Goal: Information Seeking & Learning: Learn about a topic

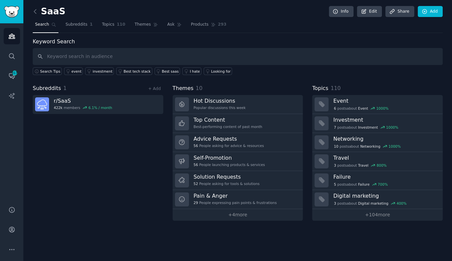
click at [105, 160] on div "Subreddits 1 + Add r/ SaaS 422k members 6.1 % / month" at bounding box center [98, 152] width 130 height 136
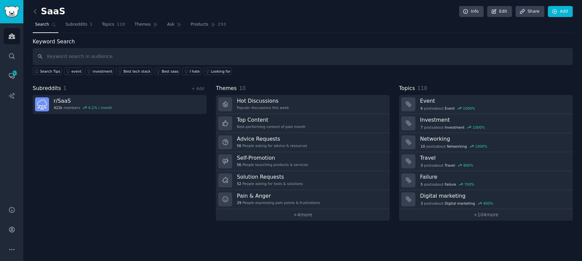
click at [123, 163] on div "Subreddits 1 + Add r/ SaaS 422k members 6.1 % / month" at bounding box center [120, 152] width 174 height 136
click at [123, 156] on div "Subreddits 1 + Add r/ SaaS 422k members 6.1 % / month" at bounding box center [120, 152] width 174 height 136
drag, startPoint x: 309, startPoint y: 24, endPoint x: 210, endPoint y: 26, distance: 98.8
click at [309, 24] on nav "Search Subreddits 1 Topics 110 Themes Ask Products 293" at bounding box center [303, 26] width 540 height 14
click at [8, 37] on icon "Sidebar" at bounding box center [11, 36] width 7 height 7
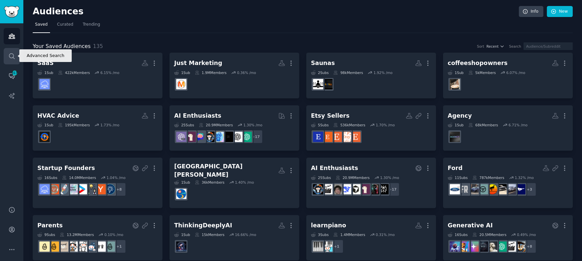
click at [15, 57] on link "Search" at bounding box center [12, 56] width 16 height 16
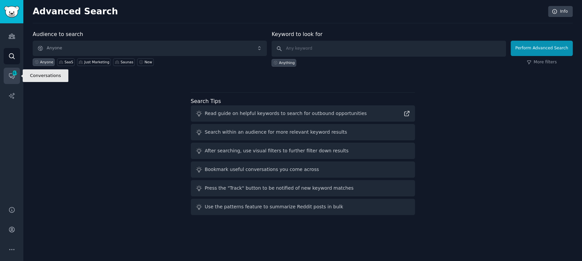
click at [10, 79] on link "Conversations 317" at bounding box center [12, 76] width 16 height 16
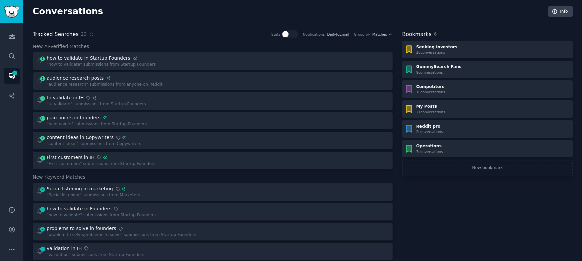
click at [200, 46] on h3 "New AI-Verified Matches" at bounding box center [213, 46] width 360 height 7
click at [12, 97] on icon "Sidebar" at bounding box center [12, 96] width 6 height 6
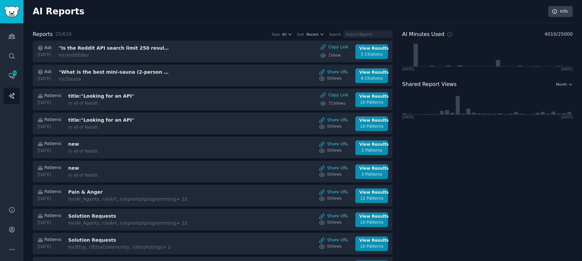
click at [12, 117] on div "Audiences Search Conversations 300 AI Reports" at bounding box center [11, 110] width 23 height 175
click at [10, 39] on icon "Sidebar" at bounding box center [11, 36] width 7 height 7
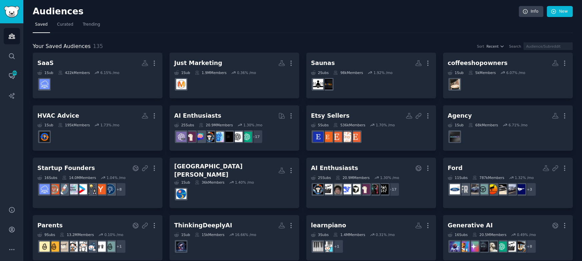
click at [159, 14] on h2 "Audiences" at bounding box center [276, 11] width 486 height 11
click at [60, 23] on span "Curated" at bounding box center [65, 25] width 16 height 6
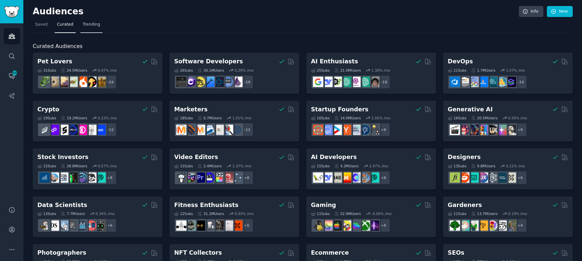
click at [95, 24] on span "Trending" at bounding box center [91, 25] width 17 height 6
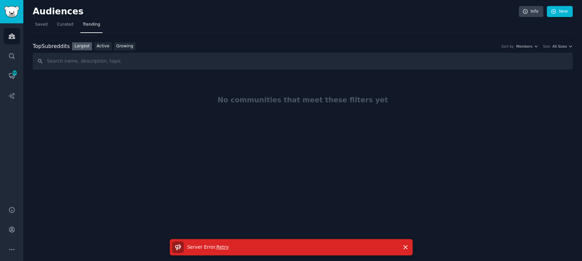
click at [222, 247] on span "Retry" at bounding box center [223, 247] width 12 height 5
click at [218, 38] on div "Top Subreddits Top Subreddits Largest Active Growing Sort by Members Size All S…" at bounding box center [303, 99] width 540 height 133
click at [103, 47] on link "Active" at bounding box center [102, 46] width 17 height 8
click at [82, 47] on link "Largest" at bounding box center [82, 46] width 20 height 8
click at [221, 248] on span "Retry" at bounding box center [223, 247] width 12 height 5
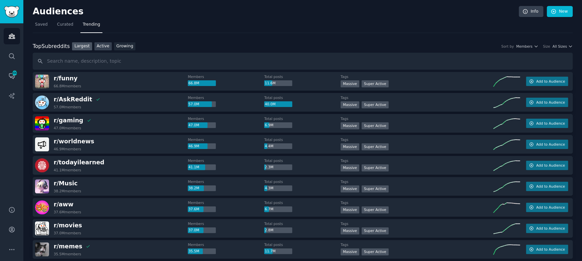
click at [98, 45] on link "Active" at bounding box center [102, 46] width 17 height 8
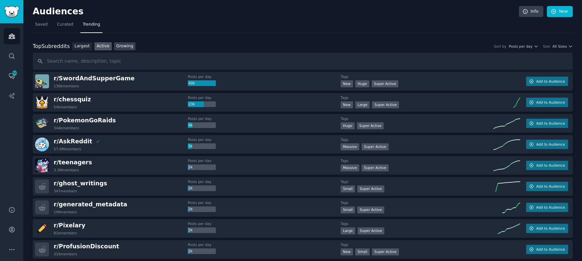
click at [121, 48] on link "Growing" at bounding box center [125, 46] width 22 height 8
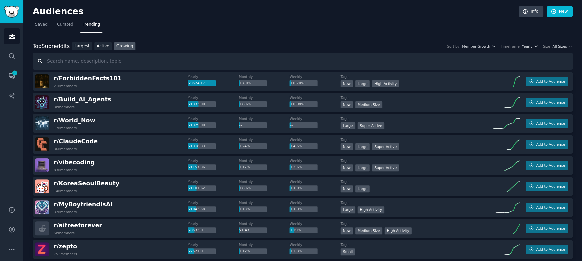
click at [200, 59] on input "text" at bounding box center [303, 61] width 540 height 17
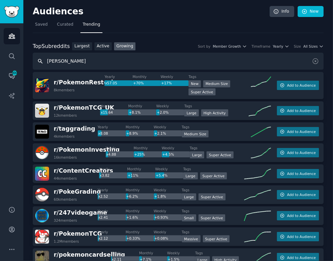
click at [90, 60] on input "russ" at bounding box center [178, 61] width 291 height 17
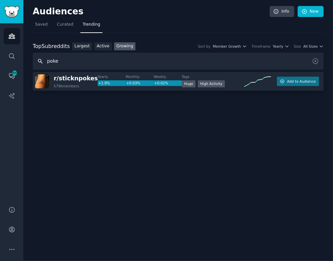
click at [71, 60] on input "poke" at bounding box center [178, 61] width 291 height 17
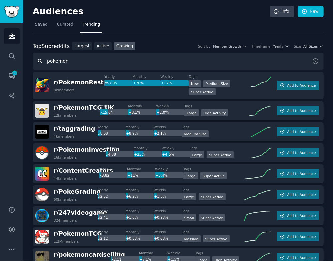
click at [82, 59] on input "pokemon" at bounding box center [178, 61] width 291 height 17
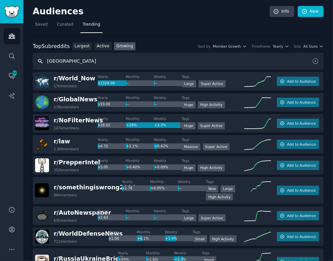
click at [74, 62] on input "russia" at bounding box center [178, 61] width 291 height 17
click at [85, 61] on input "russia" at bounding box center [178, 61] width 291 height 17
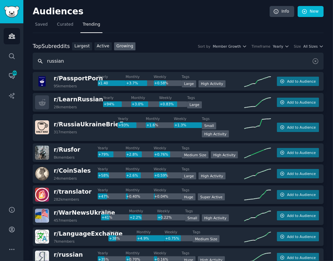
click at [133, 65] on input "russian" at bounding box center [178, 61] width 291 height 17
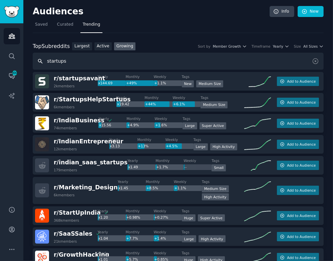
click at [94, 65] on input "startups" at bounding box center [178, 61] width 291 height 17
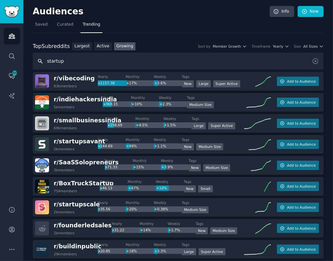
click at [143, 62] on input "startup" at bounding box center [178, 61] width 291 height 17
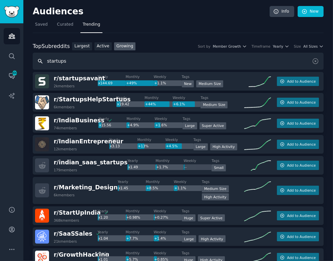
click at [73, 62] on input "startups" at bounding box center [178, 61] width 291 height 17
type input "startup"
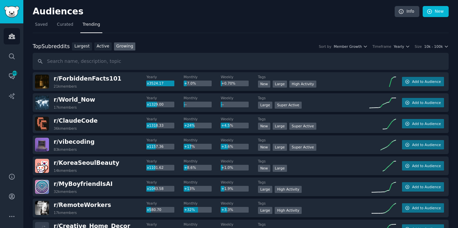
click at [159, 16] on h2 "Audiences" at bounding box center [214, 11] width 362 height 11
click at [101, 46] on link "Active" at bounding box center [102, 46] width 17 height 8
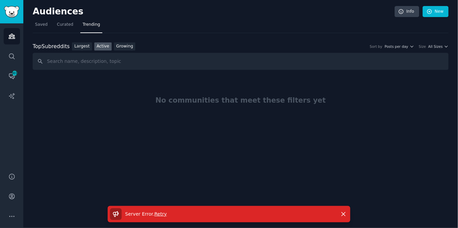
click at [199, 22] on nav "Saved Curated Trending" at bounding box center [241, 26] width 416 height 14
click at [205, 23] on nav "Saved Curated Trending" at bounding box center [241, 26] width 416 height 14
click at [251, 30] on nav "Saved Curated Trending" at bounding box center [241, 26] width 416 height 14
click at [156, 212] on span "Retry" at bounding box center [160, 213] width 12 height 5
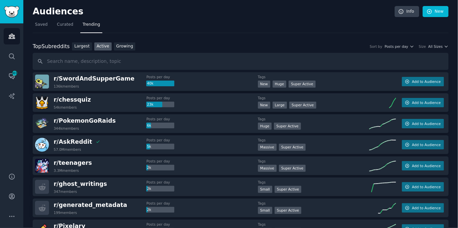
drag, startPoint x: 298, startPoint y: 34, endPoint x: 297, endPoint y: 24, distance: 10.5
click at [83, 47] on link "Largest" at bounding box center [82, 46] width 20 height 8
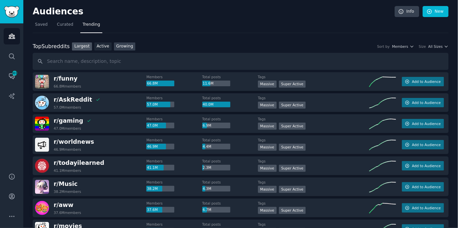
click at [121, 44] on link "Growing" at bounding box center [125, 46] width 22 height 8
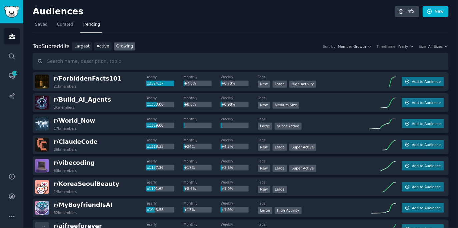
click at [269, 31] on nav "Saved Curated Trending" at bounding box center [241, 26] width 416 height 14
click at [205, 66] on input "text" at bounding box center [241, 61] width 416 height 17
type input "vibe coding"
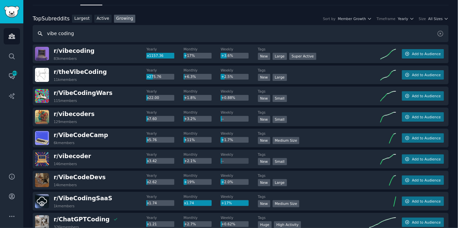
scroll to position [28, 0]
click at [410, 18] on icon "button" at bounding box center [412, 18] width 5 height 5
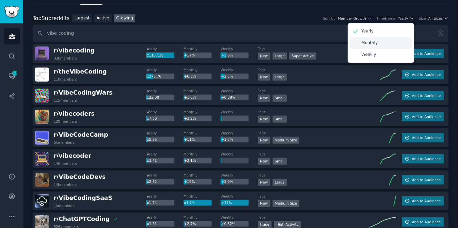
click at [366, 44] on p "Monthly" at bounding box center [370, 43] width 16 height 6
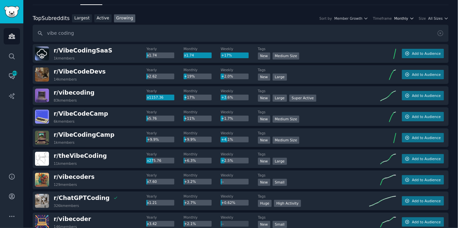
click at [405, 17] on span "Monthly" at bounding box center [402, 18] width 14 height 5
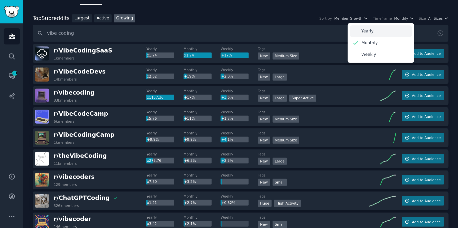
click at [382, 31] on div "Yearly" at bounding box center [381, 31] width 62 height 12
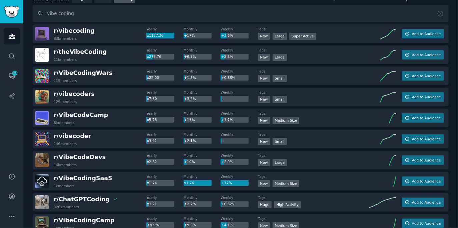
scroll to position [0, 0]
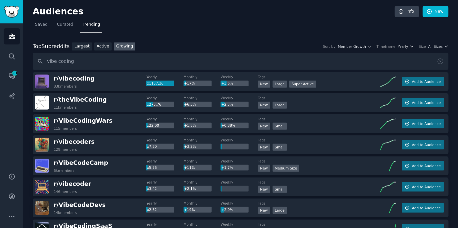
click at [400, 45] on span "Yearly" at bounding box center [403, 46] width 10 height 5
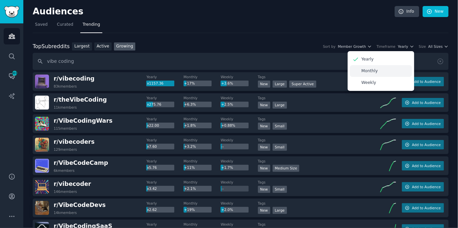
click at [385, 72] on div "Monthly" at bounding box center [381, 71] width 62 height 12
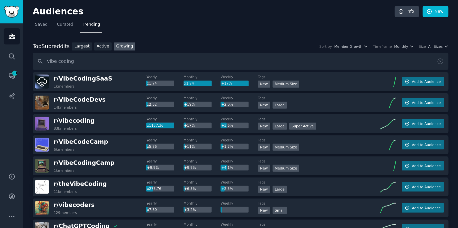
click at [330, 27] on nav "Saved Curated Trending" at bounding box center [241, 26] width 416 height 14
click at [396, 44] on span "Monthly" at bounding box center [402, 46] width 14 height 5
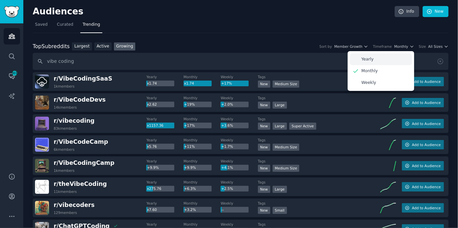
click at [373, 58] on div "Yearly" at bounding box center [381, 59] width 62 height 12
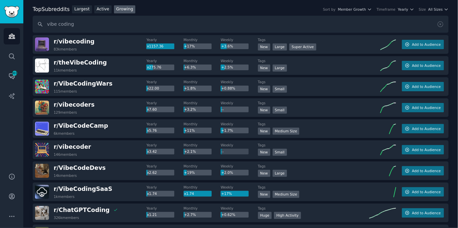
scroll to position [36, 0]
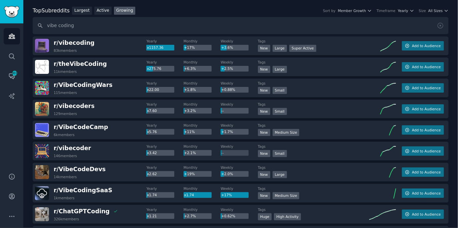
click at [316, 104] on dt "Tags" at bounding box center [313, 104] width 111 height 5
click at [433, 48] on button "Add to Audience" at bounding box center [423, 45] width 42 height 9
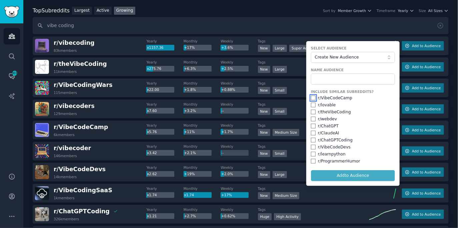
click at [313, 97] on input "checkbox" at bounding box center [313, 97] width 5 height 5
checkbox input "true"
click at [313, 104] on input "checkbox" at bounding box center [313, 104] width 5 height 5
checkbox input "true"
click at [312, 111] on input "checkbox" at bounding box center [313, 111] width 5 height 5
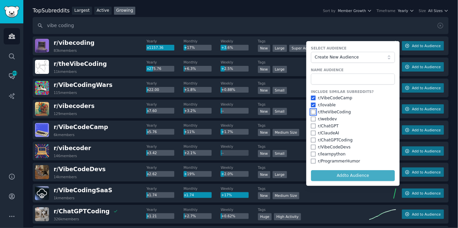
checkbox input "true"
click at [312, 118] on input "checkbox" at bounding box center [313, 118] width 5 height 5
checkbox input "true"
click at [312, 126] on input "checkbox" at bounding box center [313, 125] width 5 height 5
click at [311, 125] on input "checkbox" at bounding box center [313, 125] width 5 height 5
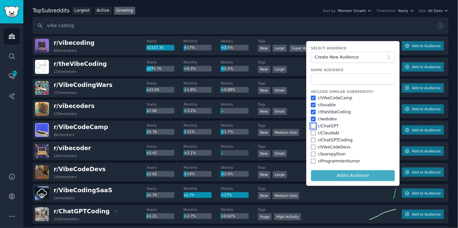
checkbox input "false"
click at [311, 139] on input "checkbox" at bounding box center [313, 139] width 5 height 5
checkbox input "true"
click at [311, 147] on input "checkbox" at bounding box center [313, 146] width 5 height 5
checkbox input "true"
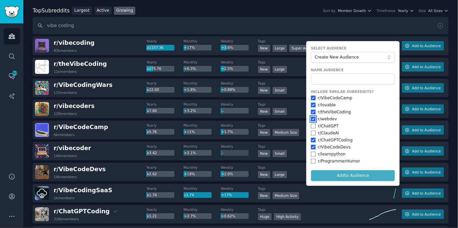
click at [312, 120] on input "checkbox" at bounding box center [313, 118] width 5 height 5
checkbox input "false"
click at [366, 173] on form "Select Audience Create New Audience Name Audience Include Similar Subreddits? r…" at bounding box center [353, 113] width 93 height 144
click at [354, 77] on input "text" at bounding box center [353, 78] width 84 height 11
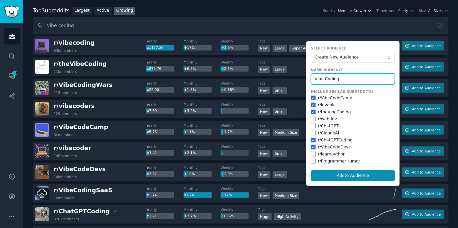
type input "Vibe Coding"
click at [311, 170] on button "Add to Audience" at bounding box center [353, 175] width 84 height 11
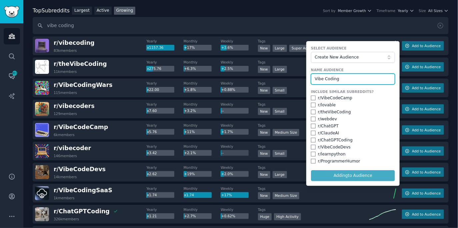
checkbox input "false"
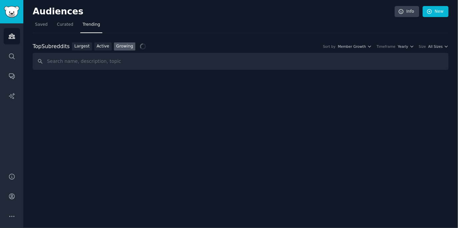
click at [137, 55] on input "text" at bounding box center [241, 61] width 416 height 17
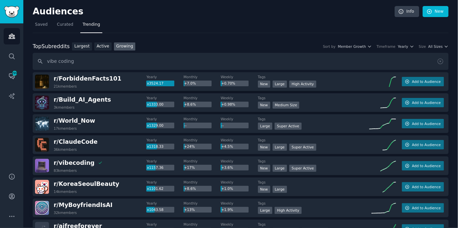
type input "vibe coding"
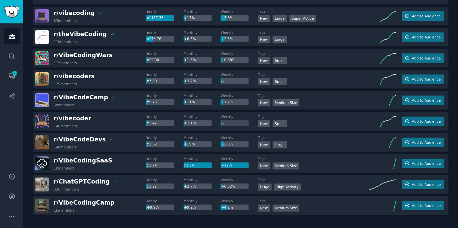
scroll to position [99, 0]
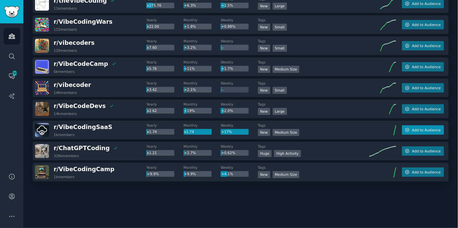
click at [421, 128] on span "Add to Audience" at bounding box center [426, 129] width 29 height 5
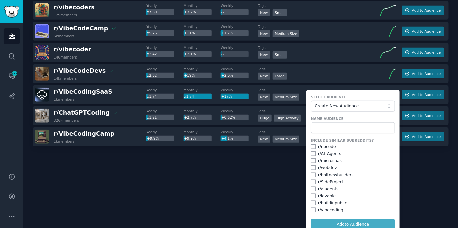
scroll to position [140, 0]
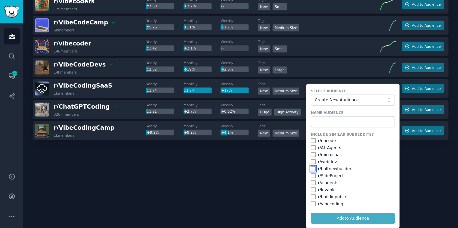
click at [311, 167] on input "checkbox" at bounding box center [313, 168] width 5 height 5
checkbox input "true"
click at [311, 202] on input "checkbox" at bounding box center [313, 203] width 5 height 5
checkbox input "true"
click at [311, 189] on input "checkbox" at bounding box center [313, 189] width 5 height 5
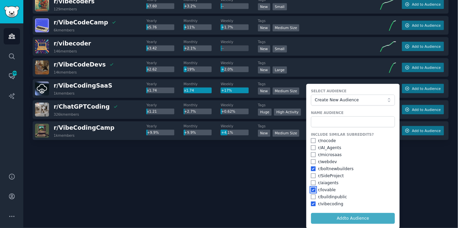
checkbox input "true"
click at [355, 103] on button "Create New Audience" at bounding box center [353, 99] width 84 height 11
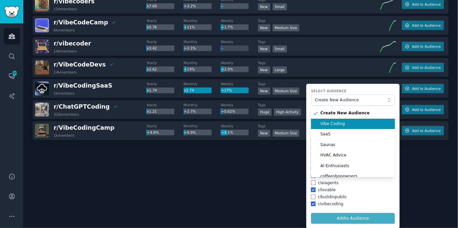
click at [355, 127] on li "Vibe Coding" at bounding box center [353, 123] width 84 height 11
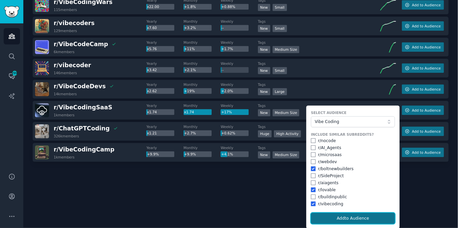
click at [361, 217] on button "Add to Audience" at bounding box center [353, 218] width 84 height 11
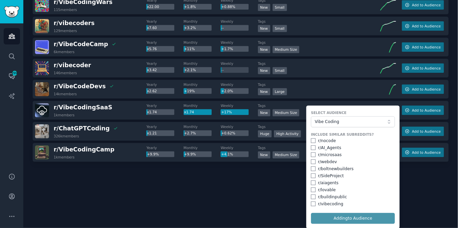
checkbox input "false"
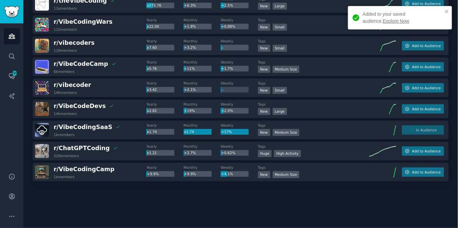
scroll to position [0, 0]
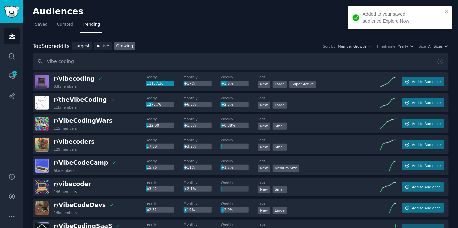
click at [383, 20] on link "Explore Now" at bounding box center [396, 20] width 26 height 5
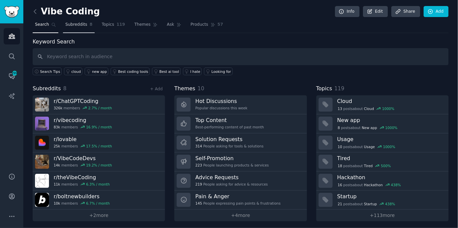
click at [67, 28] on link "Subreddits 8" at bounding box center [79, 26] width 32 height 14
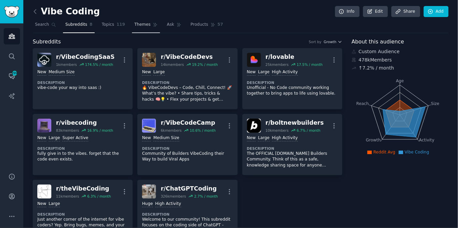
click at [152, 27] on link "Themes" at bounding box center [146, 26] width 28 height 14
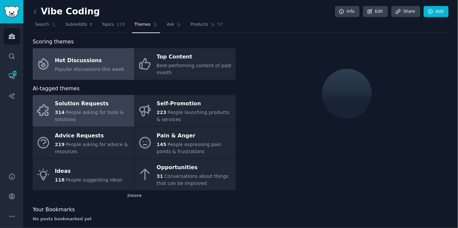
click at [99, 113] on span "People asking for tools & solutions" at bounding box center [89, 115] width 69 height 12
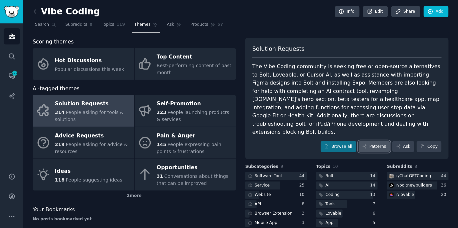
click at [372, 141] on link "Patterns" at bounding box center [374, 146] width 31 height 11
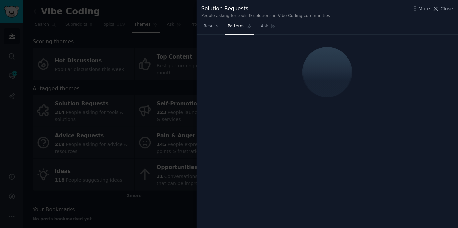
click at [362, 23] on div "Results Patterns Ask" at bounding box center [328, 28] width 262 height 14
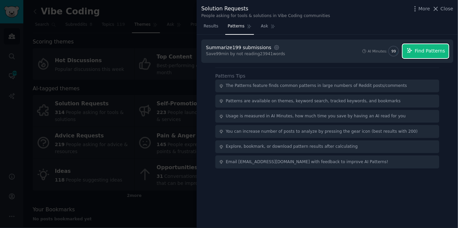
click at [433, 51] on span "Find Patterns" at bounding box center [430, 50] width 30 height 7
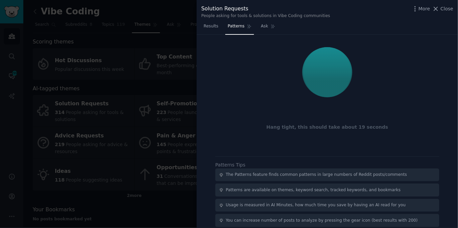
click at [380, 19] on div "Solution Requests People asking for tools & solutions in Vibe Coding communitie…" at bounding box center [328, 10] width 262 height 21
click at [380, 18] on div "Solution Requests People asking for tools & solutions in Vibe Coding communitie…" at bounding box center [328, 12] width 252 height 14
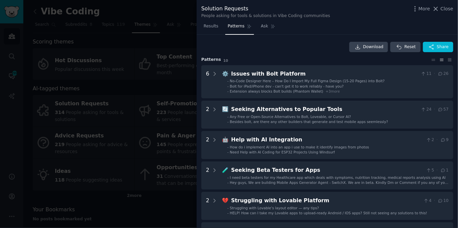
click at [149, 57] on div at bounding box center [229, 114] width 458 height 228
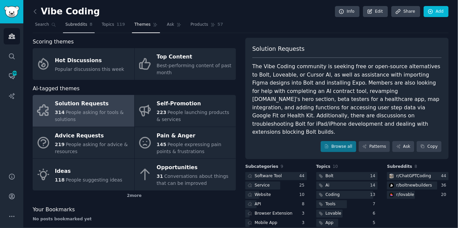
click at [78, 22] on span "Subreddits" at bounding box center [76, 25] width 22 height 6
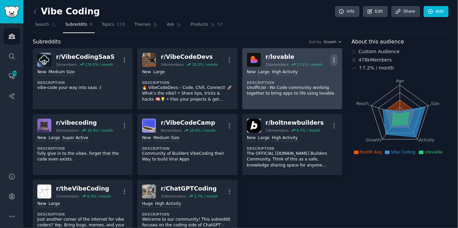
click at [334, 59] on icon "button" at bounding box center [334, 59] width 1 height 5
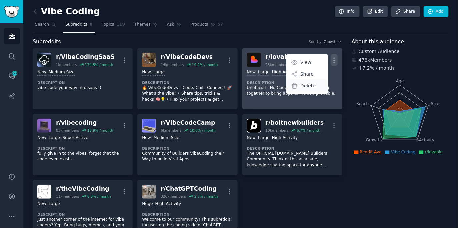
click at [306, 85] on p "Delete" at bounding box center [308, 85] width 15 height 7
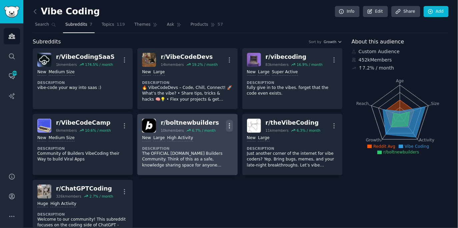
click at [229, 125] on icon "button" at bounding box center [229, 125] width 1 height 5
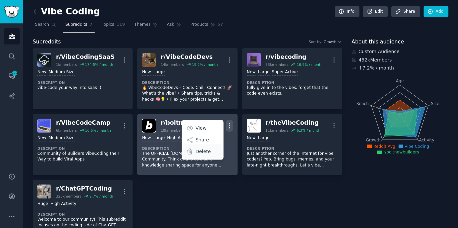
click at [213, 150] on div "Delete" at bounding box center [203, 151] width 40 height 14
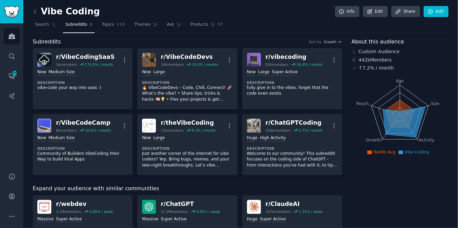
click at [144, 27] on link "Themes" at bounding box center [146, 26] width 28 height 14
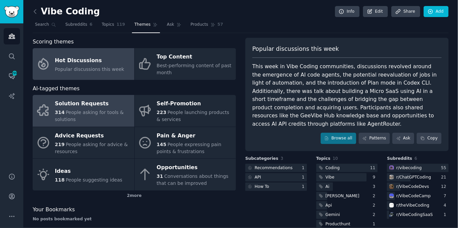
click at [60, 113] on span "314" at bounding box center [60, 111] width 10 height 5
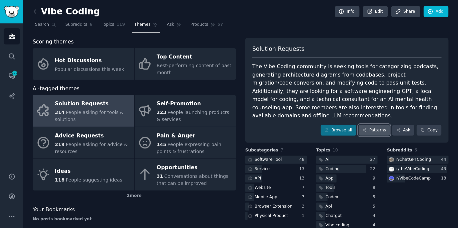
click at [369, 129] on link "Patterns" at bounding box center [374, 129] width 31 height 11
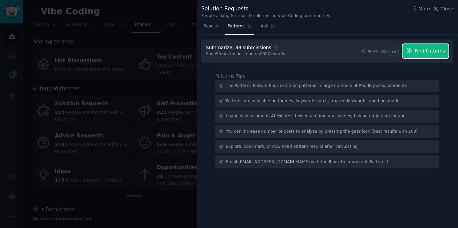
click at [422, 48] on span "Find Patterns" at bounding box center [430, 50] width 30 height 7
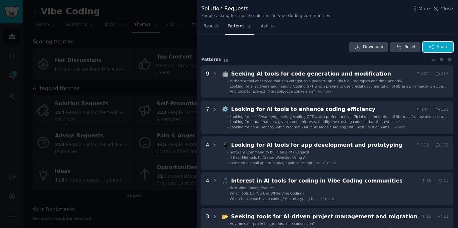
click at [429, 44] on icon "button" at bounding box center [432, 47] width 6 height 6
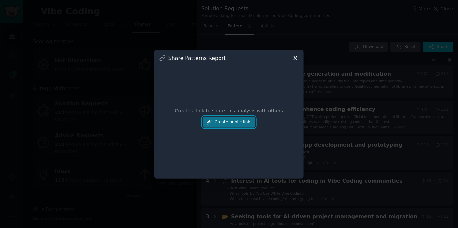
click at [221, 123] on button "Create public link" at bounding box center [229, 121] width 53 height 11
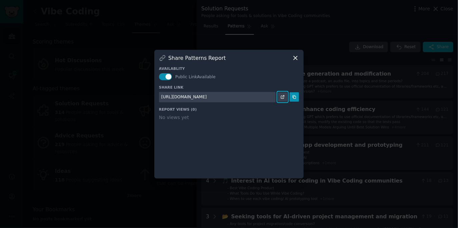
click at [285, 97] on icon at bounding box center [283, 96] width 5 height 5
click at [118, 61] on div at bounding box center [229, 114] width 458 height 228
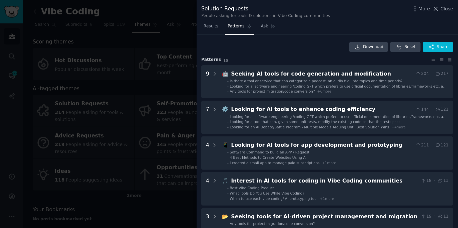
click at [124, 67] on div at bounding box center [229, 114] width 458 height 228
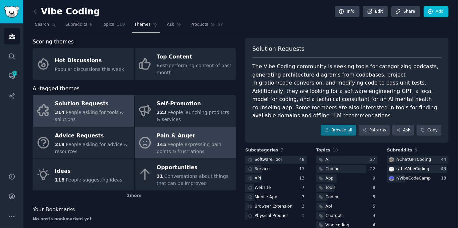
click at [176, 143] on span "People expressing pain points & frustrations" at bounding box center [189, 147] width 65 height 12
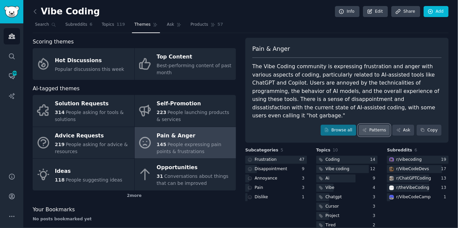
click at [385, 124] on link "Patterns" at bounding box center [374, 129] width 31 height 11
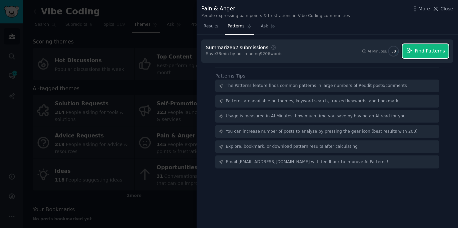
click at [429, 48] on span "Find Patterns" at bounding box center [430, 50] width 30 height 7
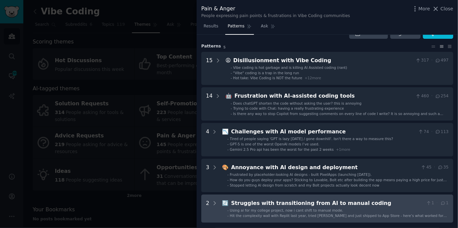
scroll to position [11, 0]
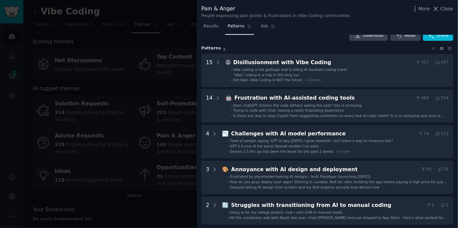
click at [120, 87] on div at bounding box center [229, 114] width 458 height 228
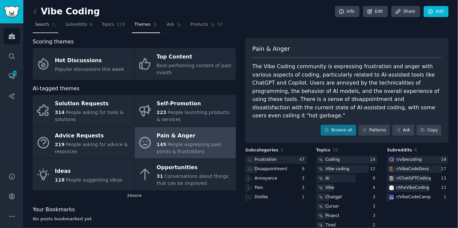
click at [45, 26] on span "Search" at bounding box center [42, 25] width 14 height 6
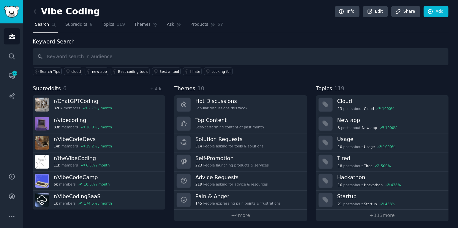
click at [89, 56] on input "text" at bounding box center [241, 56] width 416 height 17
click at [111, 27] on span "Topics" at bounding box center [108, 25] width 12 height 6
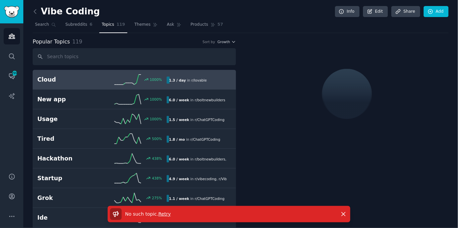
click at [163, 213] on span "Retry" at bounding box center [164, 213] width 12 height 5
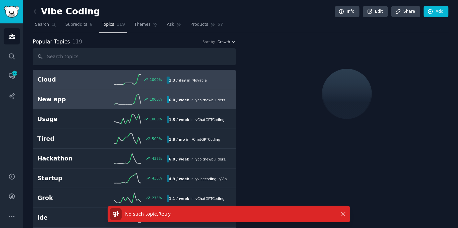
click at [62, 96] on h2 "New app" at bounding box center [69, 99] width 65 height 8
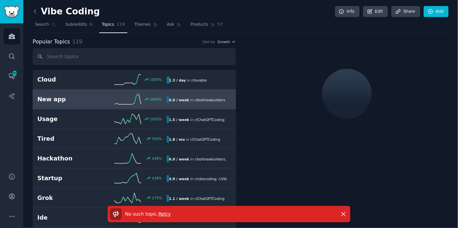
click at [166, 212] on span "Retry" at bounding box center [164, 213] width 12 height 5
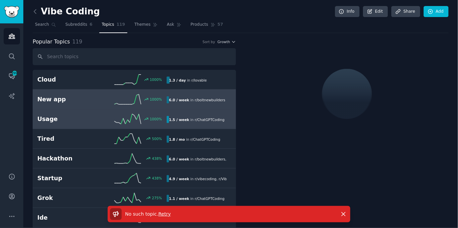
click at [70, 118] on h2 "Usage" at bounding box center [69, 119] width 65 height 8
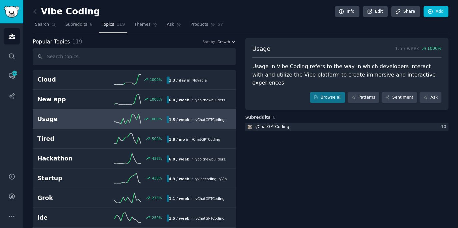
click at [258, 114] on span "Subreddits" at bounding box center [258, 117] width 25 height 6
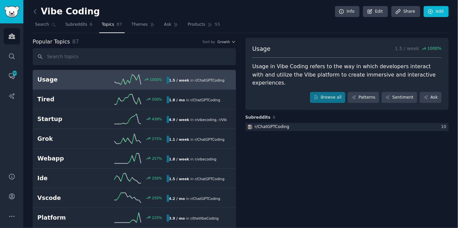
click at [118, 53] on input "text" at bounding box center [135, 56] width 204 height 17
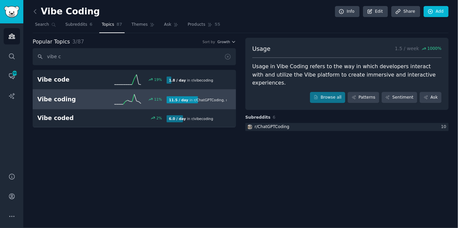
type input "vibe c"
click at [65, 99] on h2 "Vibe coding" at bounding box center [69, 99] width 65 height 8
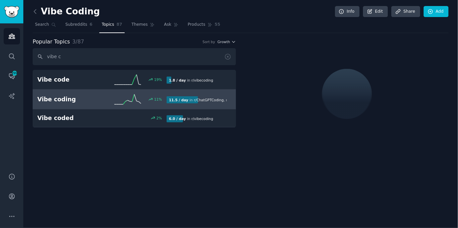
click at [349, 36] on div "Vibe Coding Info Edit Share Add Search Subreddits 6 Topics 87 Themes Ask Produc…" at bounding box center [241, 79] width 416 height 140
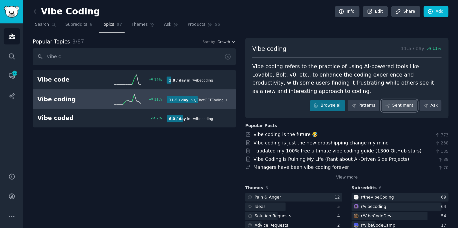
click at [407, 109] on link "Sentiment" at bounding box center [400, 105] width 36 height 11
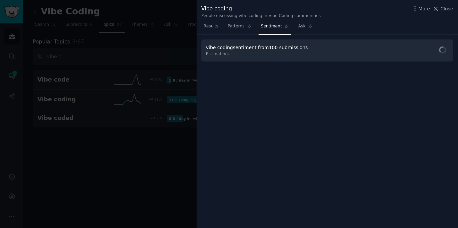
click at [373, 29] on div "Results Patterns Sentiment Ask" at bounding box center [328, 28] width 262 height 14
click at [388, 26] on div "Results Patterns Sentiment Ask" at bounding box center [328, 28] width 262 height 14
click at [310, 47] on icon "button" at bounding box center [310, 47] width 1 height 1
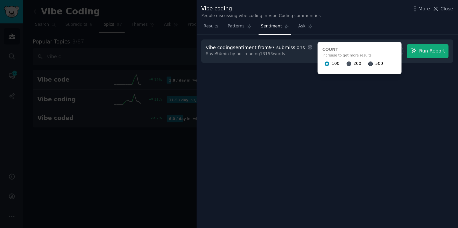
click at [347, 63] on div "200" at bounding box center [354, 63] width 15 height 11
click at [347, 63] on input "200" at bounding box center [349, 63] width 5 height 5
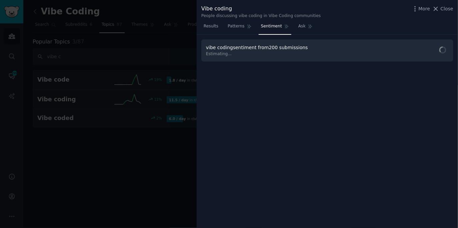
click at [342, 23] on div "Results Patterns Sentiment Ask" at bounding box center [328, 28] width 262 height 14
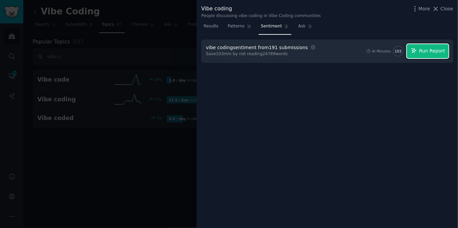
click at [433, 48] on span "Run Report" at bounding box center [433, 50] width 26 height 7
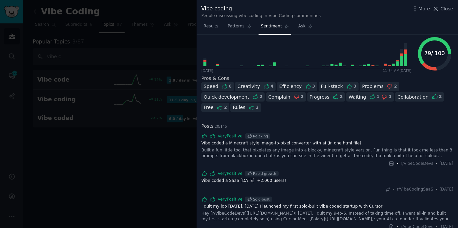
scroll to position [98, 0]
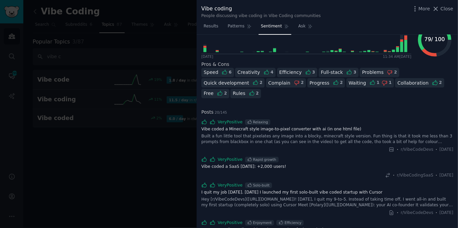
click at [363, 73] on div "Problems" at bounding box center [373, 72] width 22 height 7
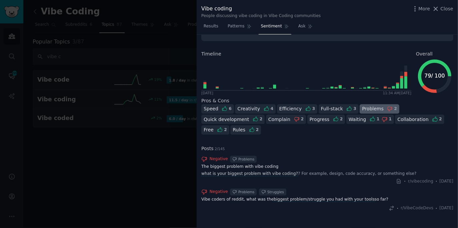
click at [371, 105] on div "Problems" at bounding box center [373, 108] width 22 height 7
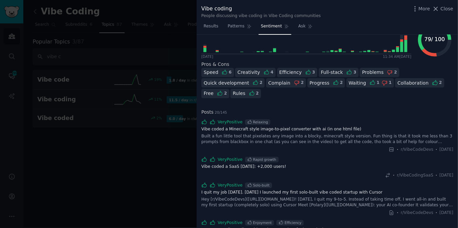
click at [366, 75] on div "Problems" at bounding box center [373, 72] width 22 height 7
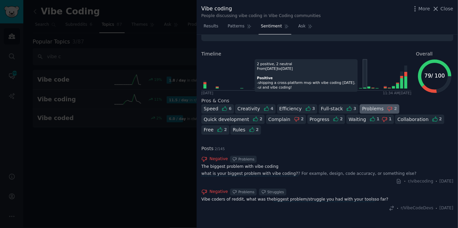
scroll to position [62, 0]
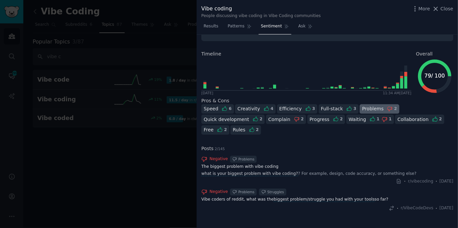
click at [370, 106] on div "Problems" at bounding box center [373, 108] width 22 height 7
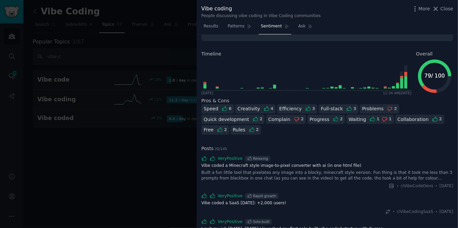
scroll to position [98, 0]
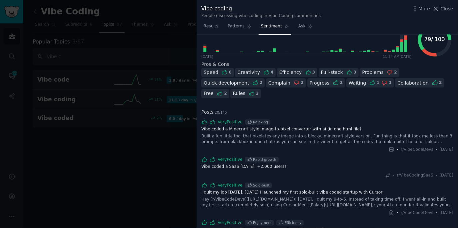
click at [355, 82] on div "Waiting" at bounding box center [358, 82] width 18 height 7
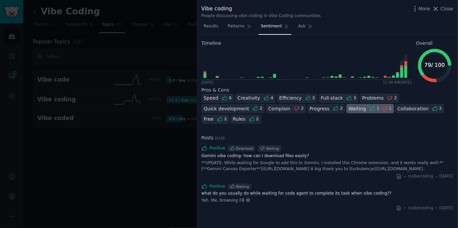
scroll to position [72, 0]
click at [352, 110] on div "Waiting" at bounding box center [358, 108] width 18 height 7
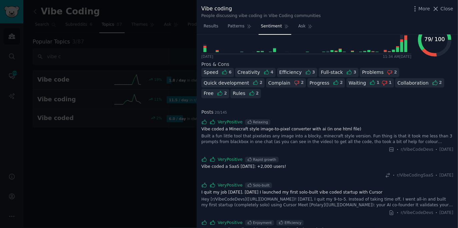
click at [281, 87] on div "Speed 6 Creativity 4 Efficiency 3 Full-stack 3 Problems 2 Quick development 2 C…" at bounding box center [328, 84] width 252 height 32
click at [281, 85] on div "Complain" at bounding box center [280, 82] width 22 height 7
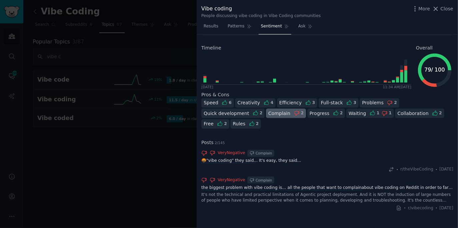
scroll to position [67, 0]
click at [283, 113] on div "Complain" at bounding box center [280, 113] width 22 height 7
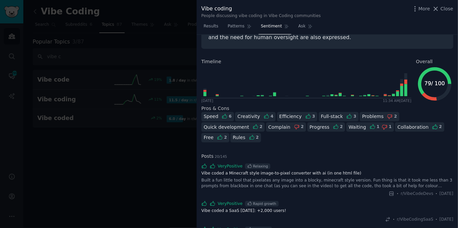
scroll to position [0, 0]
